Goal: Find specific page/section: Find specific page/section

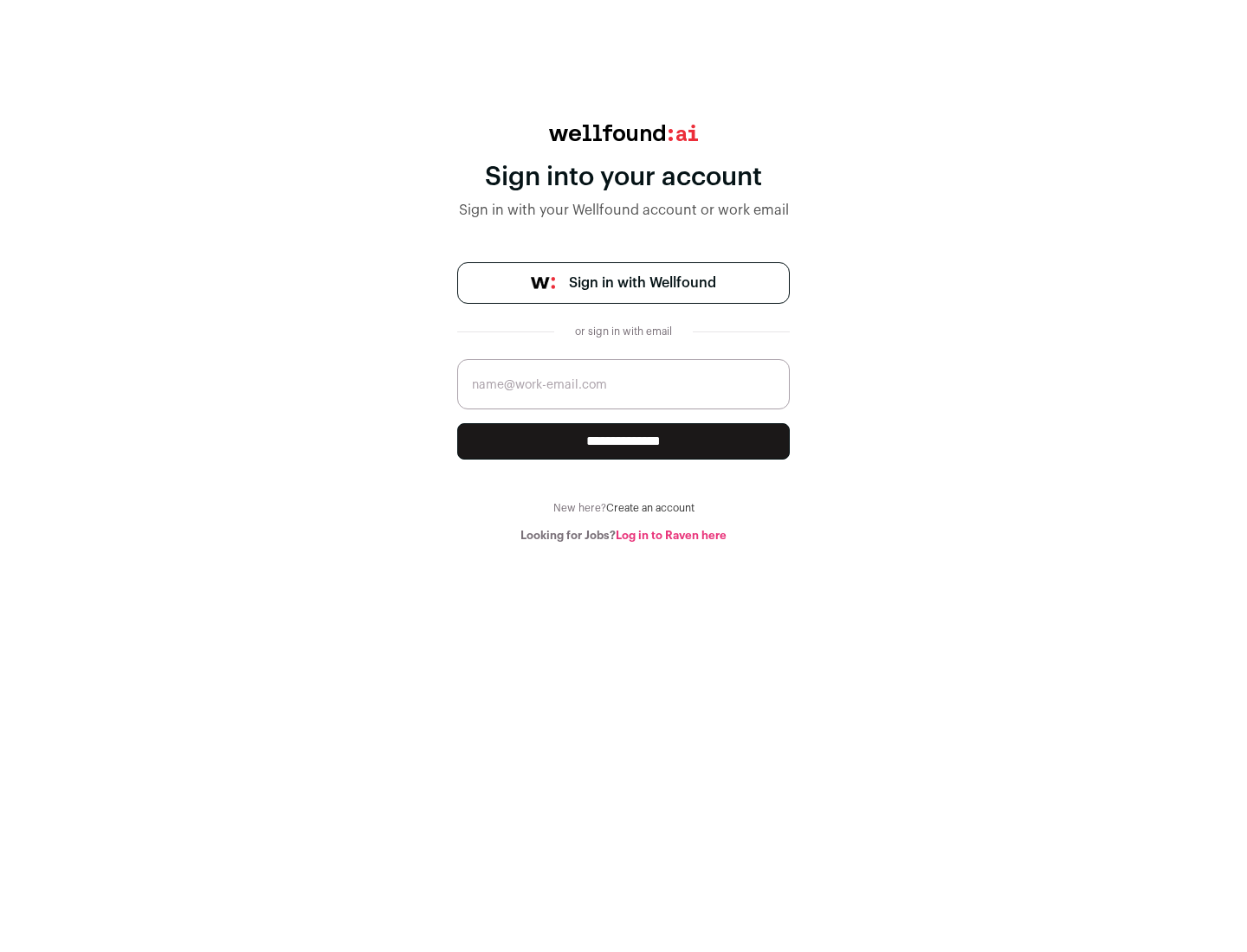
click at [641, 283] on span "Sign in with Wellfound" at bounding box center [642, 283] width 147 height 20
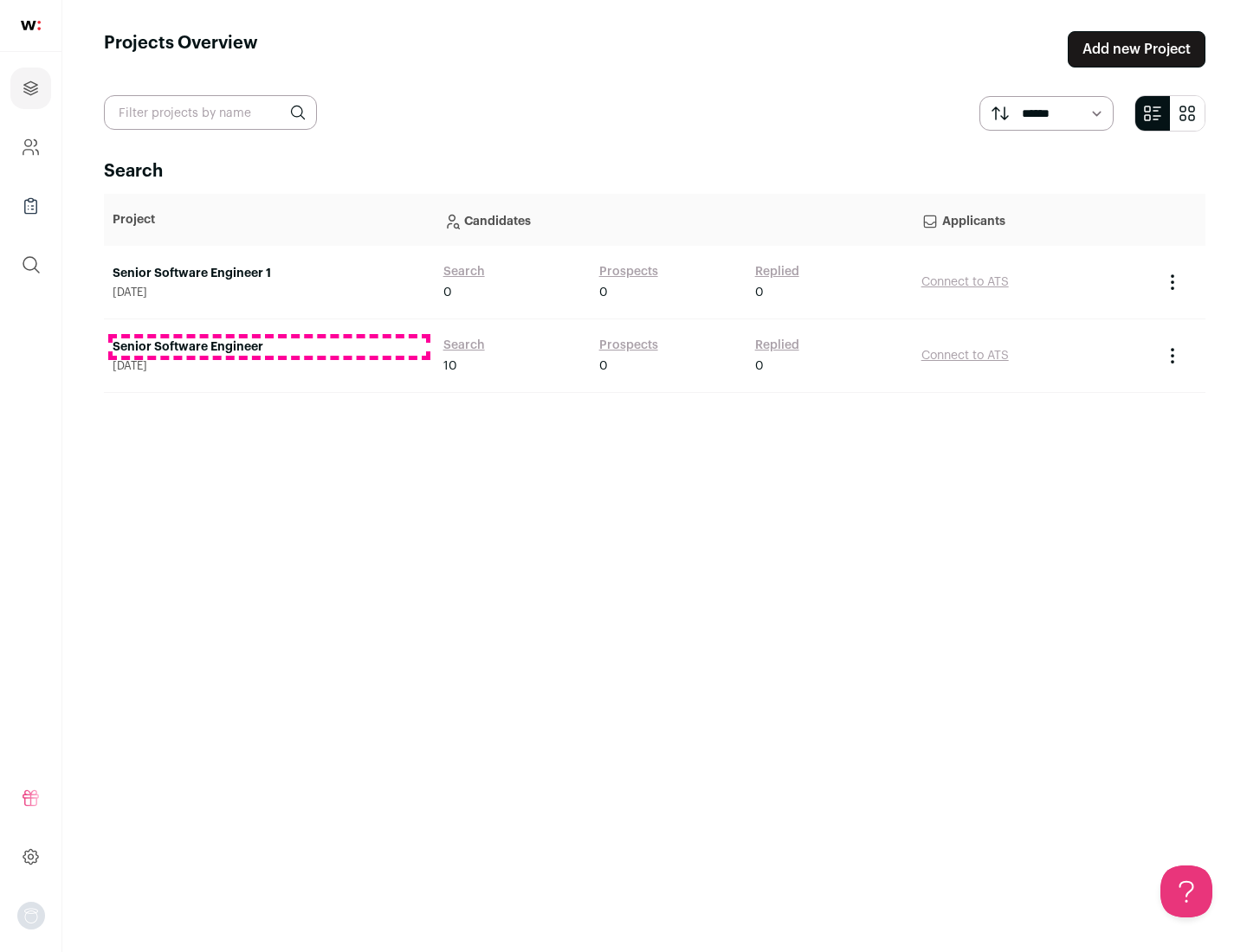
click at [269, 347] on link "Senior Software Engineer" at bounding box center [269, 346] width 313 height 18
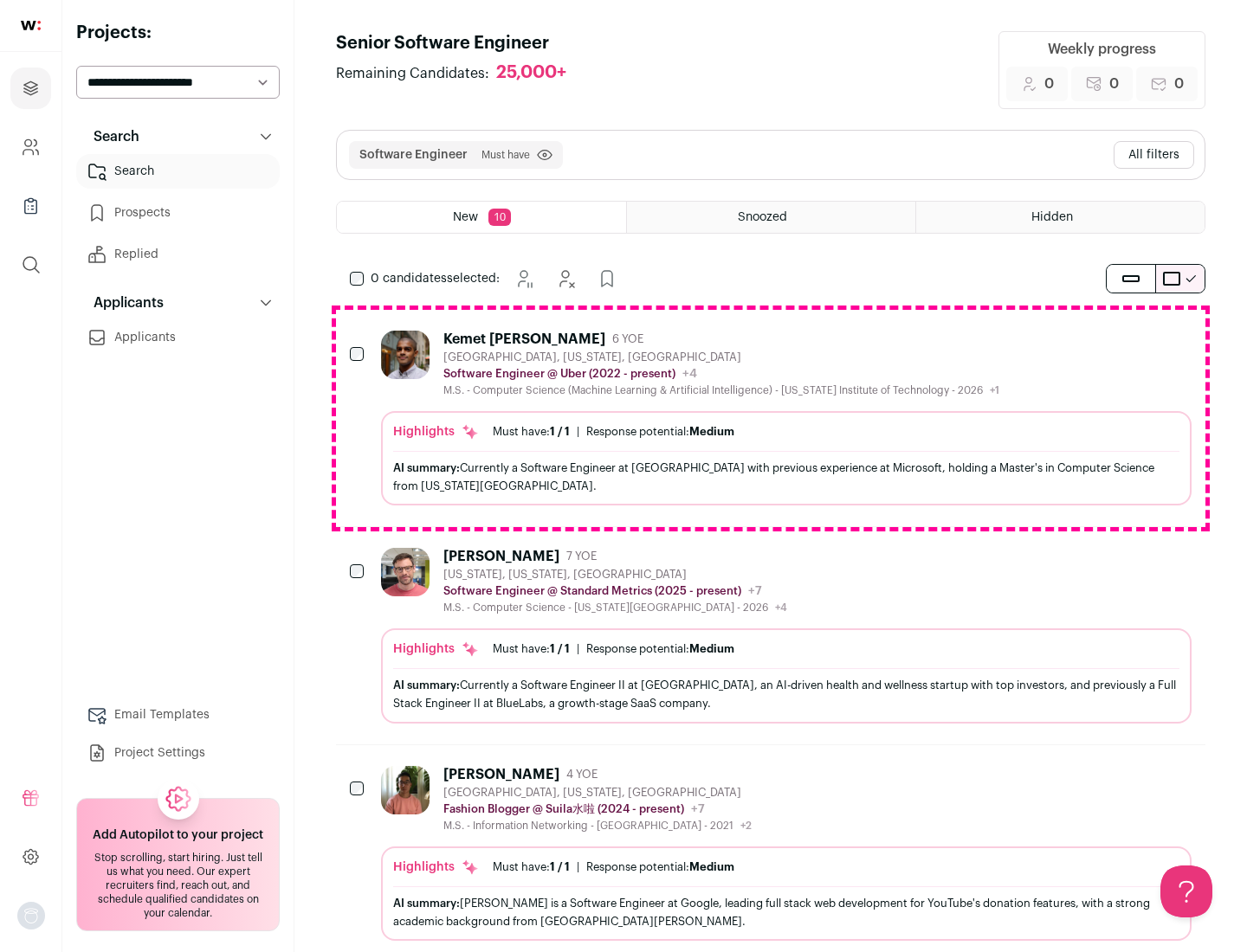
click at [770, 418] on div "Highlights Must have: 1 / 1 How many must haves have been fulfilled? | Response…" at bounding box center [785, 458] width 810 height 94
